Goal: Answer question/provide support: Share knowledge or assist other users

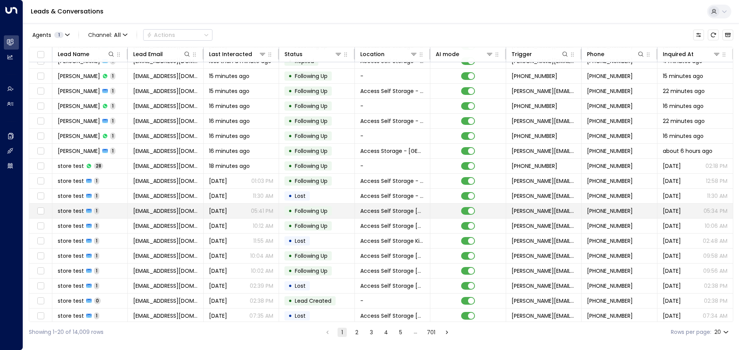
scroll to position [43, 0]
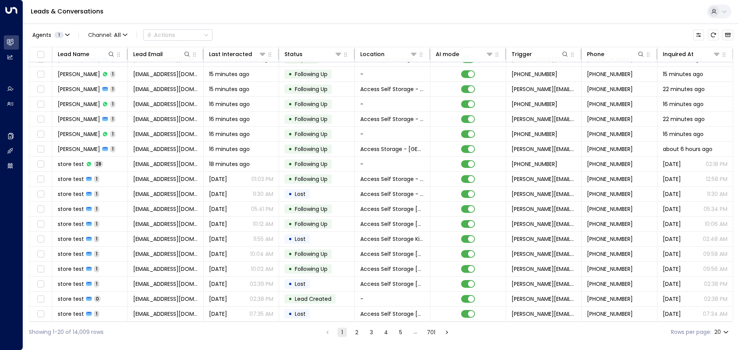
click at [675, 333] on label "Rows per page:" at bounding box center [690, 333] width 40 height 8
click at [720, 333] on body "Overview Leads & Conversations Leads & Conversations Analytics Analytics Agents…" at bounding box center [369, 171] width 739 height 343
drag, startPoint x: 719, startPoint y: 334, endPoint x: 687, endPoint y: 320, distance: 35.2
click at [719, 334] on li "100" at bounding box center [721, 335] width 22 height 14
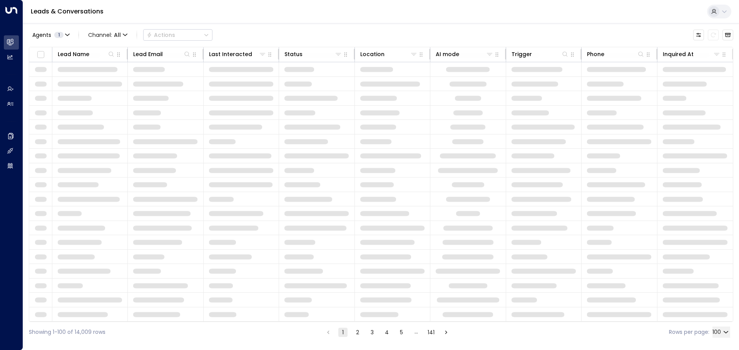
type input "***"
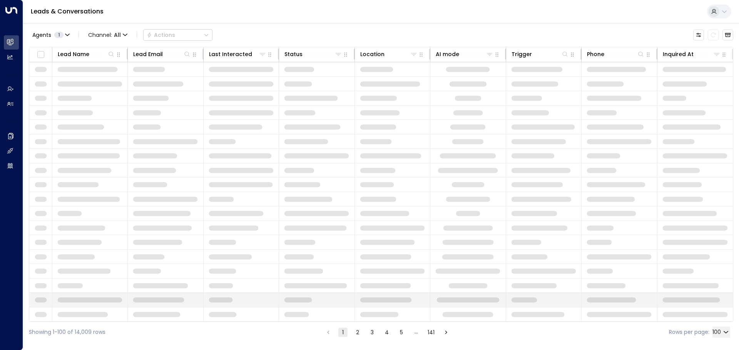
scroll to position [31, 0]
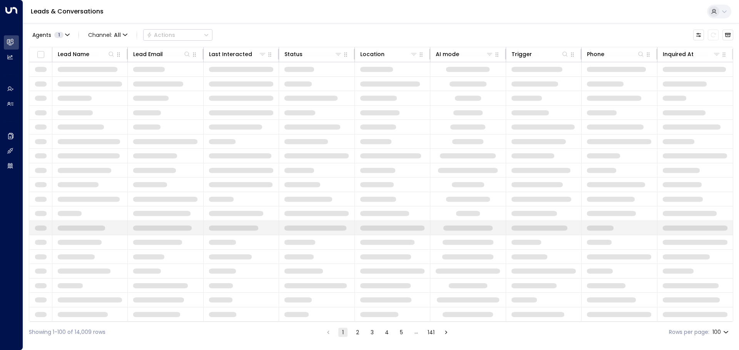
drag, startPoint x: 488, startPoint y: 237, endPoint x: 478, endPoint y: 220, distance: 19.5
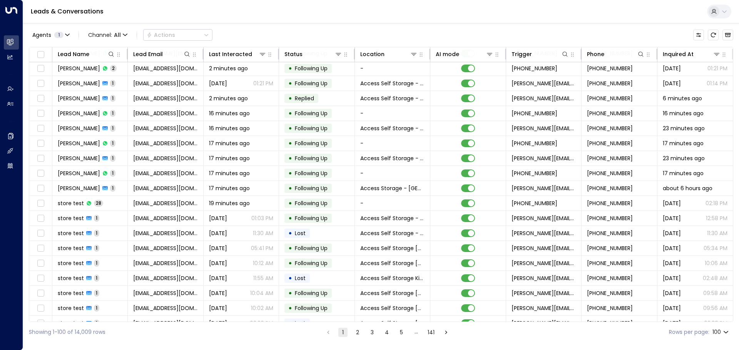
scroll to position [43, 0]
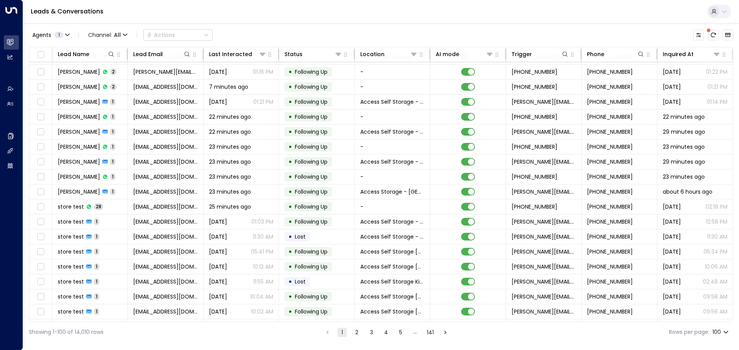
drag, startPoint x: 478, startPoint y: 220, endPoint x: 364, endPoint y: 38, distance: 215.0
click at [364, 38] on div "Agents 1 Channel: All Actions" at bounding box center [381, 35] width 704 height 16
click at [411, 54] on icon at bounding box center [413, 54] width 5 height 3
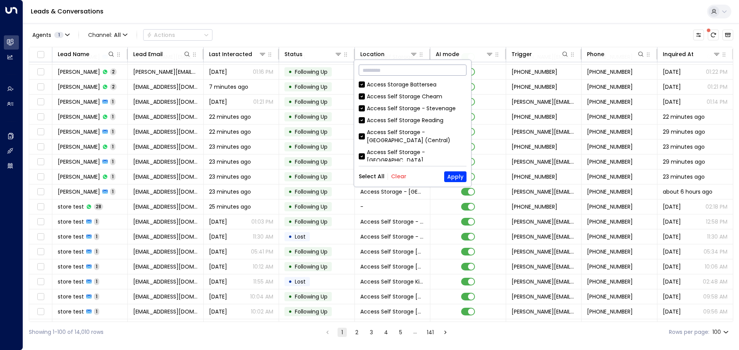
click at [378, 71] on input "text" at bounding box center [413, 70] width 108 height 14
click at [392, 180] on button "Clear" at bounding box center [398, 176] width 15 height 6
click at [379, 71] on input "text" at bounding box center [413, 70] width 108 height 14
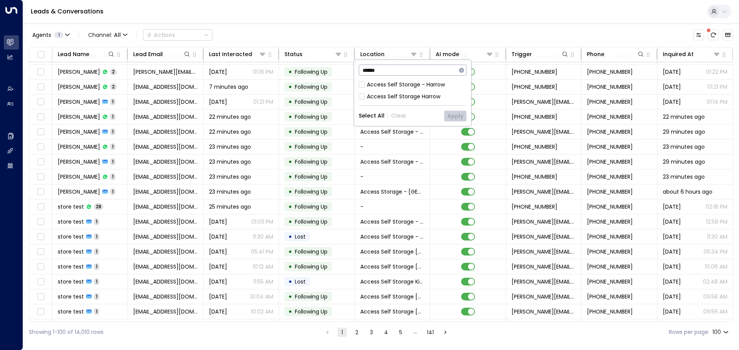
type input "******"
click at [449, 113] on button "Apply" at bounding box center [455, 116] width 22 height 11
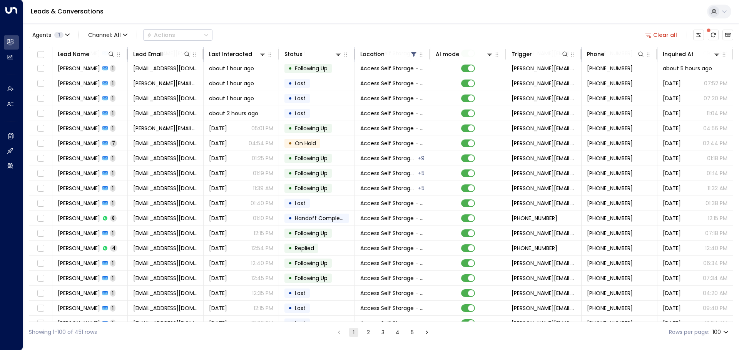
scroll to position [43, 0]
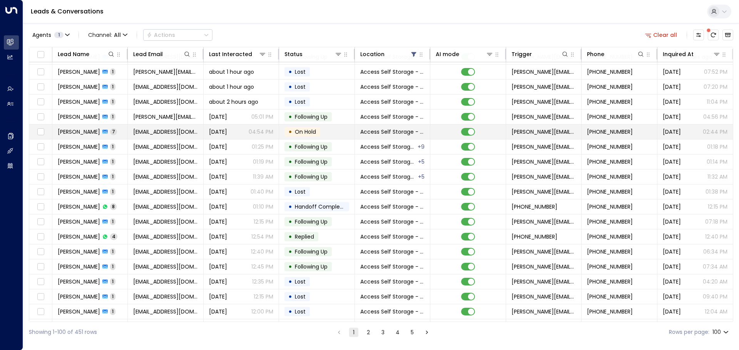
click at [126, 132] on td "Saira Ragbir 7" at bounding box center [89, 132] width 75 height 15
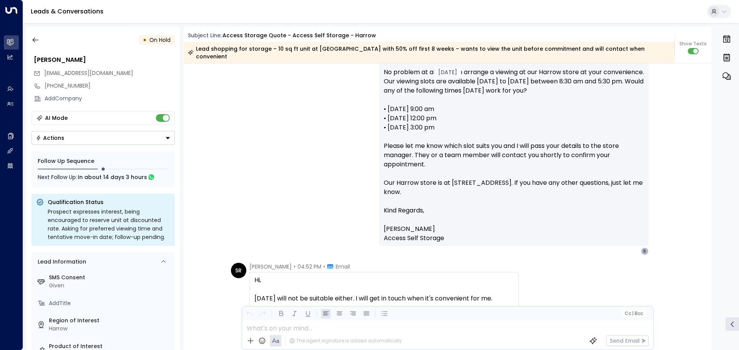
scroll to position [1480, 0]
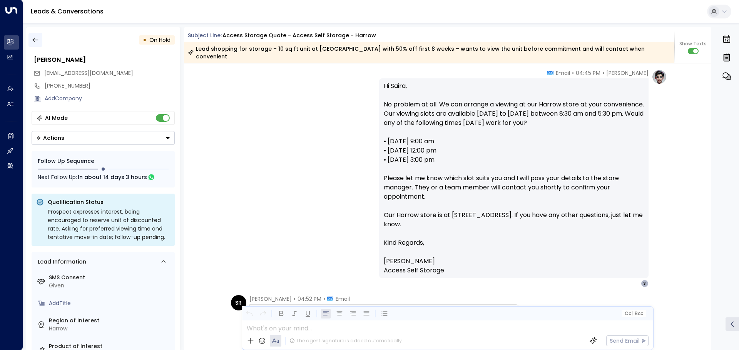
click at [37, 42] on icon "button" at bounding box center [36, 40] width 8 height 8
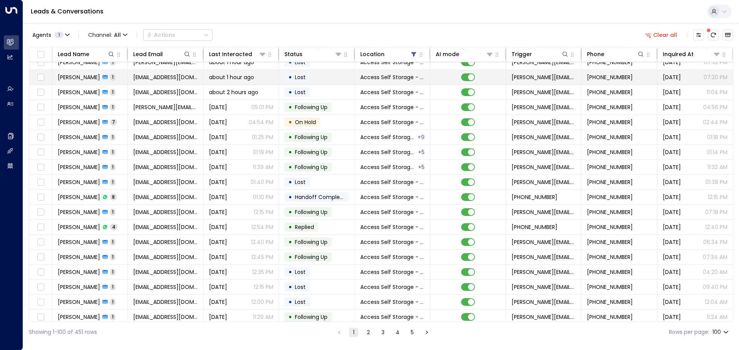
scroll to position [77, 0]
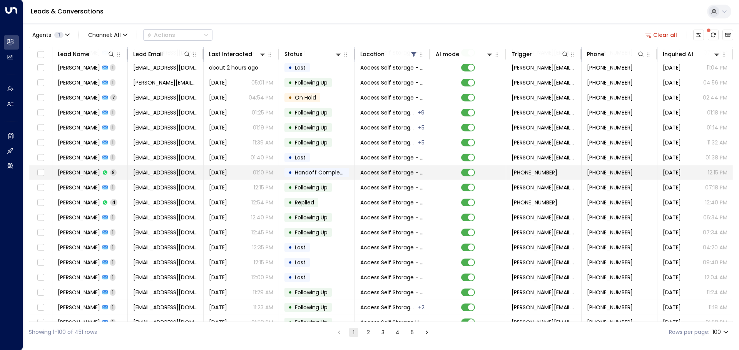
click at [240, 172] on div "Yesterday 01:10 PM" at bounding box center [241, 173] width 64 height 8
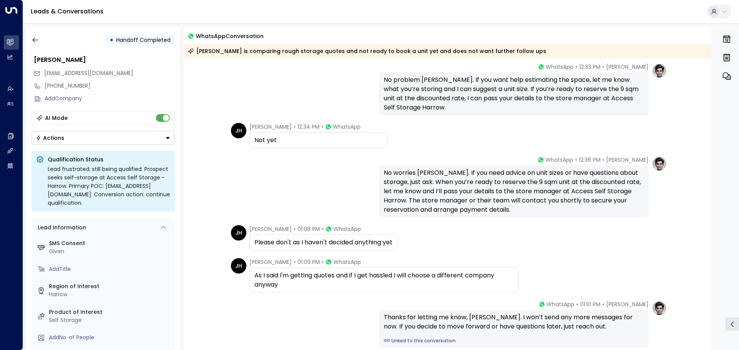
scroll to position [228, 0]
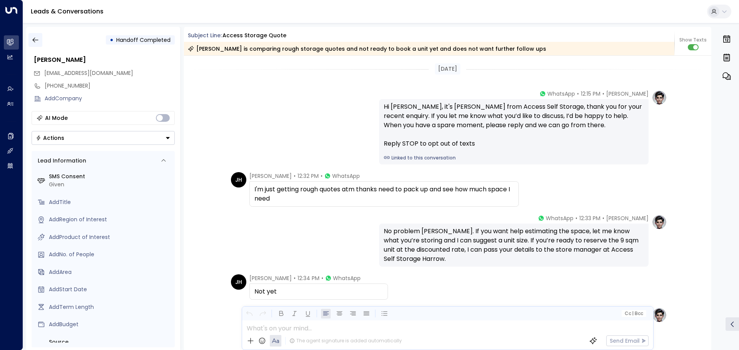
click at [33, 38] on icon "button" at bounding box center [36, 40] width 8 height 8
drag, startPoint x: 113, startPoint y: 73, endPoint x: 43, endPoint y: 72, distance: 69.6
click at [43, 72] on div "[EMAIL_ADDRESS][DOMAIN_NAME]" at bounding box center [103, 73] width 141 height 13
copy span "[EMAIL_ADDRESS][DOMAIN_NAME]"
click at [36, 42] on icon "button" at bounding box center [36, 40] width 8 height 8
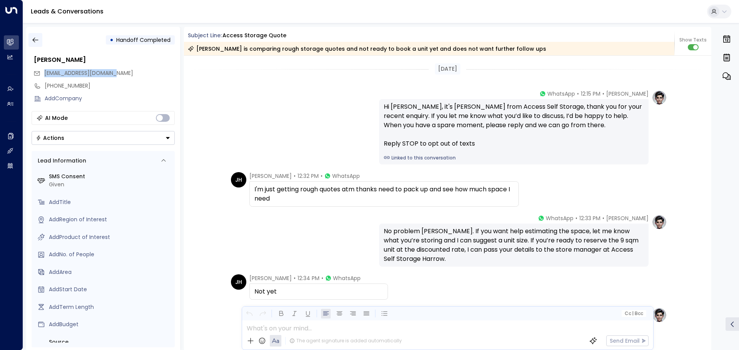
click at [36, 42] on icon "button" at bounding box center [36, 40] width 8 height 8
click at [35, 38] on icon "button" at bounding box center [36, 40] width 8 height 8
click at [33, 41] on icon "button" at bounding box center [36, 40] width 8 height 8
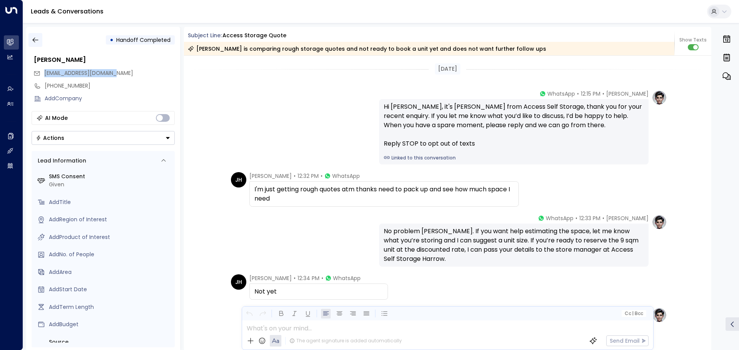
click at [33, 41] on icon "button" at bounding box center [36, 40] width 8 height 8
click at [31, 42] on button "button" at bounding box center [35, 40] width 14 height 14
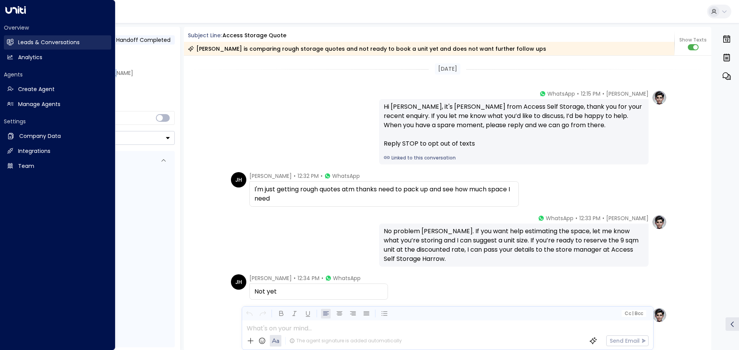
click at [15, 41] on link "Leads & Conversations Leads & Conversations" at bounding box center [57, 42] width 107 height 14
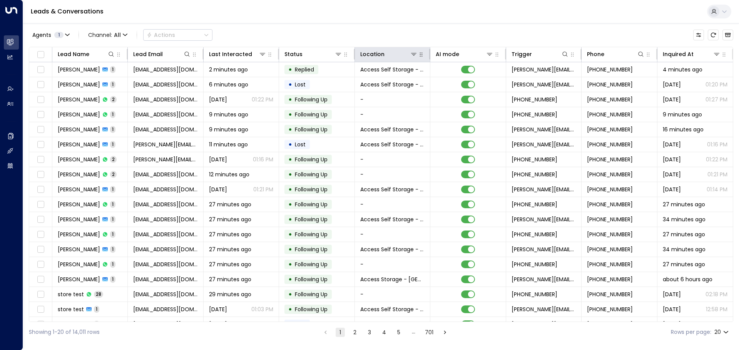
click at [419, 55] on icon "button" at bounding box center [421, 55] width 6 height 6
click at [415, 55] on icon at bounding box center [413, 54] width 6 height 6
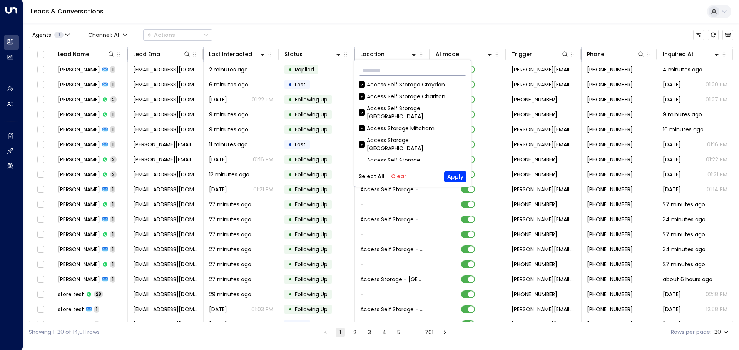
click at [407, 67] on input "text" at bounding box center [413, 70] width 108 height 14
click at [393, 175] on button "Clear" at bounding box center [398, 176] width 15 height 6
click at [377, 67] on input "text" at bounding box center [413, 70] width 108 height 14
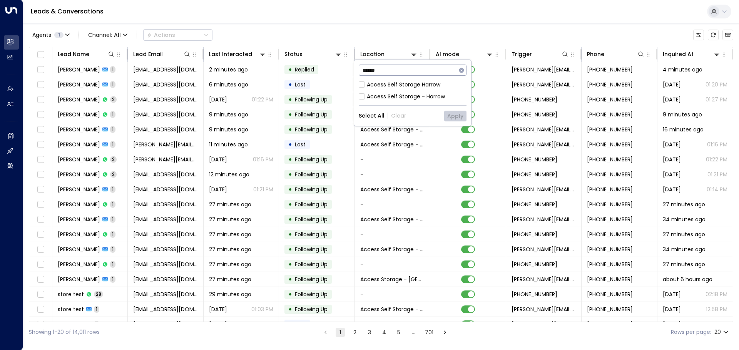
type input "******"
click at [362, 93] on div "Access Self Storage - Harrow" at bounding box center [413, 97] width 108 height 8
click at [456, 116] on button "Apply" at bounding box center [455, 116] width 22 height 11
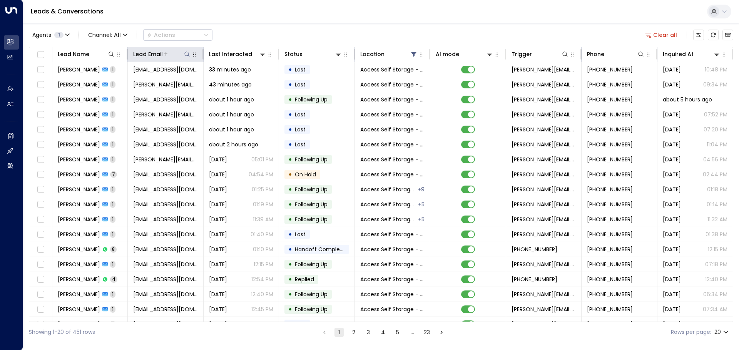
click at [187, 55] on icon at bounding box center [187, 54] width 6 height 6
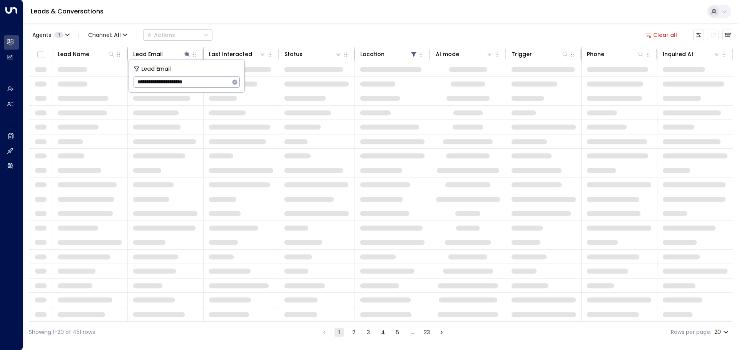
type input "**********"
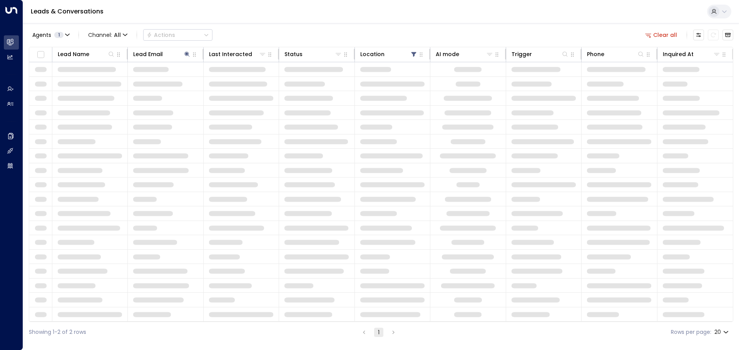
click at [215, 131] on td at bounding box center [240, 127] width 75 height 14
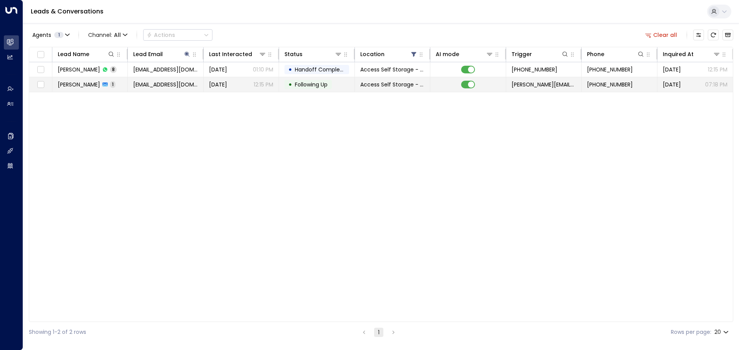
click at [123, 85] on td "[PERSON_NAME] 1" at bounding box center [89, 84] width 75 height 15
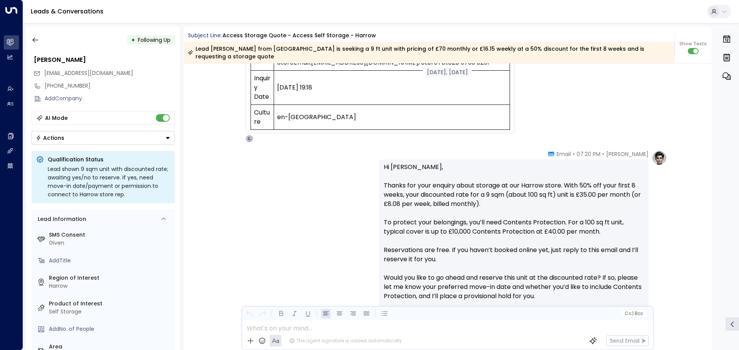
scroll to position [315, 0]
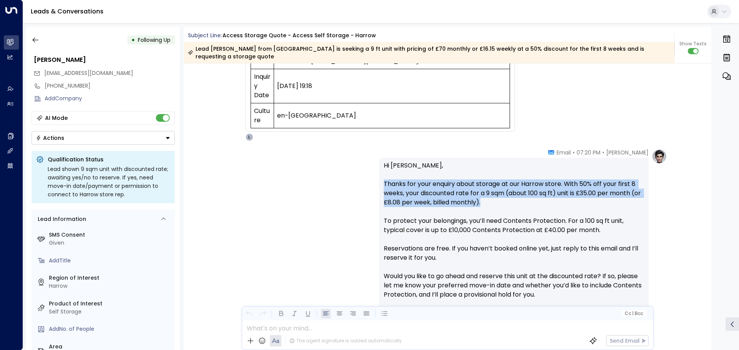
drag, startPoint x: 495, startPoint y: 195, endPoint x: 380, endPoint y: 178, distance: 115.9
click at [380, 178] on div "Hi [PERSON_NAME], Thanks for your enquiry about storage at our Harrow store. Wi…" at bounding box center [513, 262] width 269 height 209
copy p "Thanks for your enquiry about storage at our Harrow store. With 50% off your fi…"
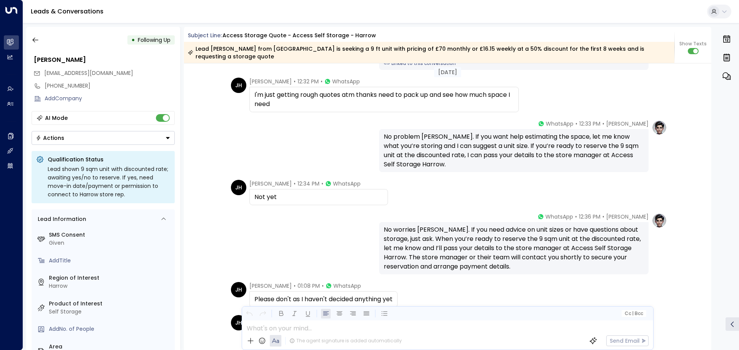
scroll to position [623, 0]
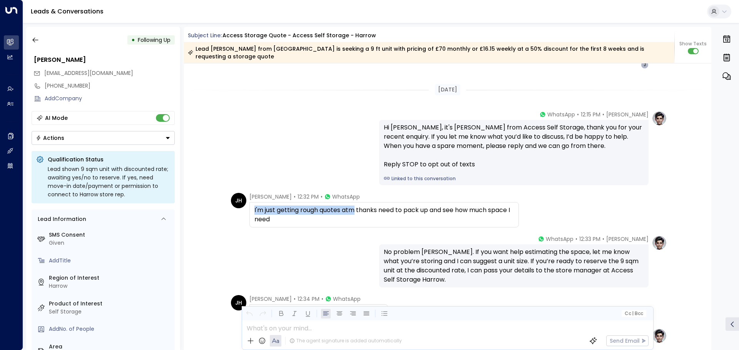
drag, startPoint x: 253, startPoint y: 202, endPoint x: 355, endPoint y: 198, distance: 102.4
click at [355, 202] on div "I'm just getting rough quotes atm thanks need to pack up and see how much space…" at bounding box center [383, 214] width 269 height 25
click at [379, 206] on div "I'm just getting rough quotes atm thanks need to pack up and see how much space…" at bounding box center [383, 215] width 259 height 18
copy div "I'm just getting rough quotes atm thanks"
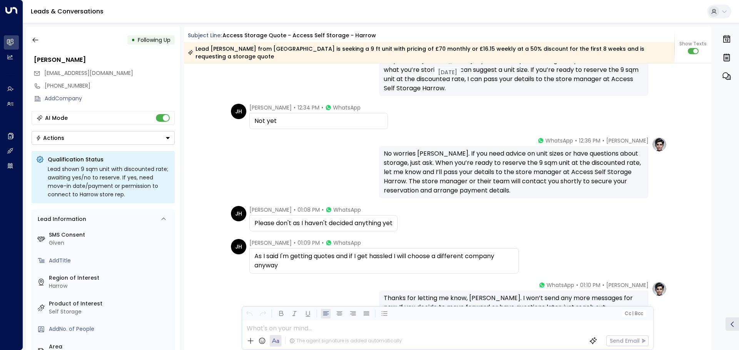
scroll to position [815, 0]
drag, startPoint x: 253, startPoint y: 215, endPoint x: 291, endPoint y: 217, distance: 37.7
click at [291, 218] on div "Please don't as I haven't decided anything yet" at bounding box center [323, 222] width 138 height 9
copy div "Please don't"
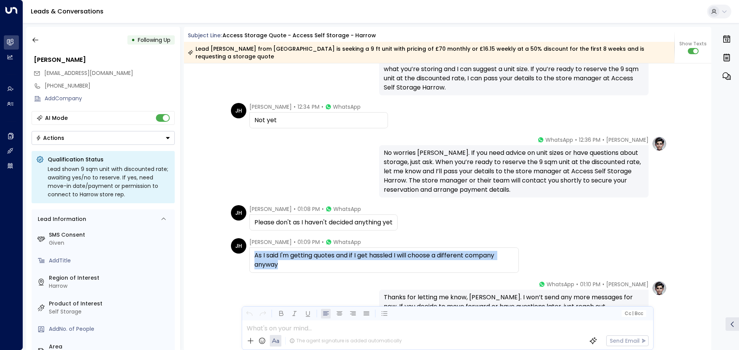
drag, startPoint x: 254, startPoint y: 249, endPoint x: 278, endPoint y: 256, distance: 24.8
click at [278, 256] on div "As I said I'm getting quotes and if I get hassled I will choose a different com…" at bounding box center [383, 260] width 259 height 18
copy div "As I said I'm getting quotes and if I get hassled I will choose a different com…"
